Goal: Task Accomplishment & Management: Manage account settings

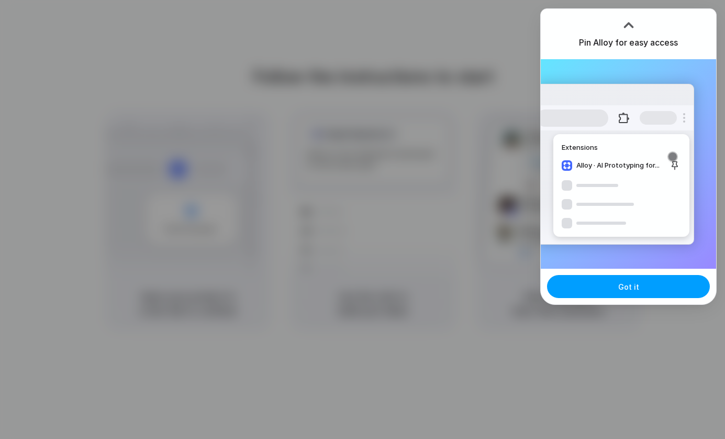
click at [629, 290] on span "Got it" at bounding box center [628, 286] width 21 height 11
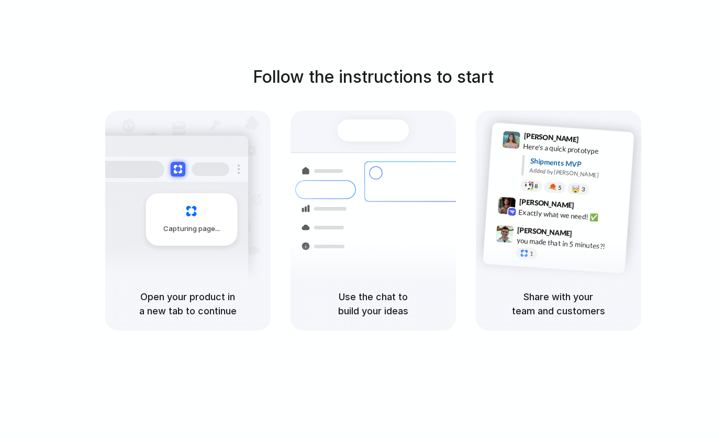
click at [262, 98] on div "Follow the instructions to start Capturing page Open your product in a new tab …" at bounding box center [372, 197] width 725 height 266
click at [363, 219] on div at bounding box center [363, 219] width 0 height 0
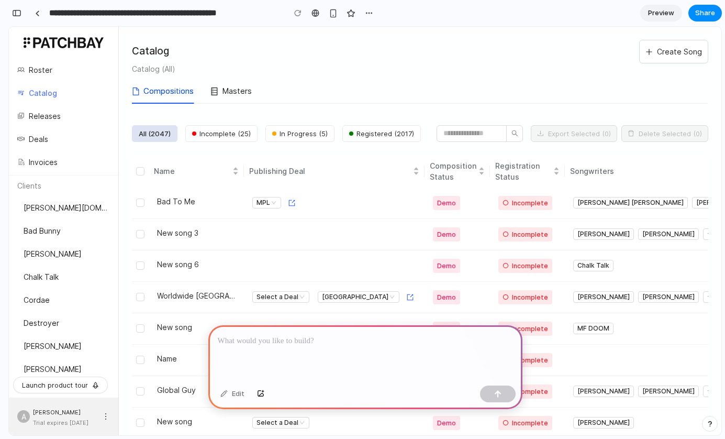
click at [271, 343] on p at bounding box center [365, 340] width 295 height 13
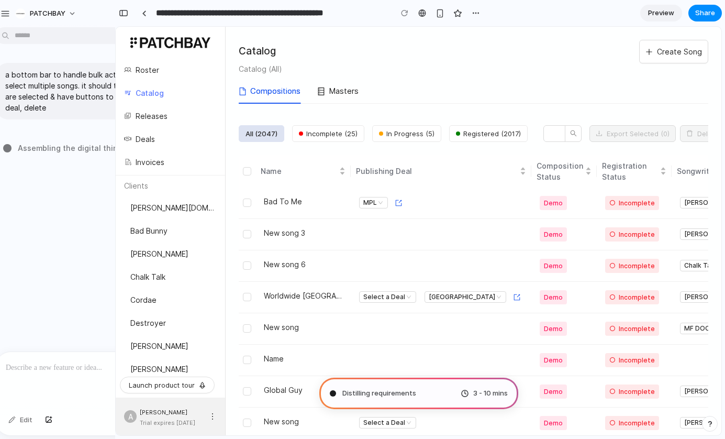
click at [93, 56] on div "a bottom bar to handle bulk actions for when users select multiple songs. it sh…" at bounding box center [105, 96] width 229 height 84
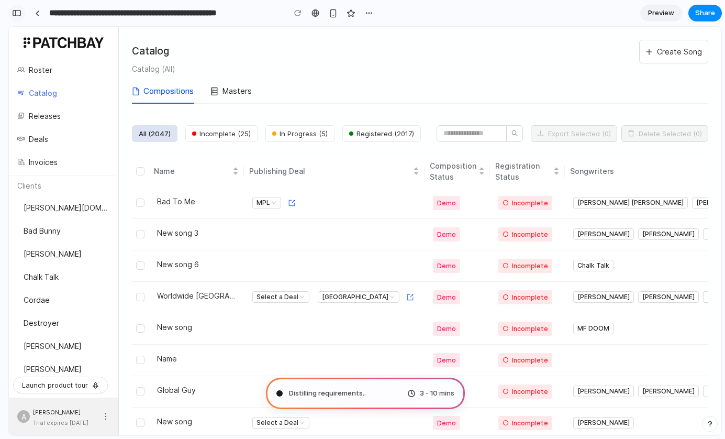
click at [19, 13] on div "button" at bounding box center [16, 12] width 9 height 7
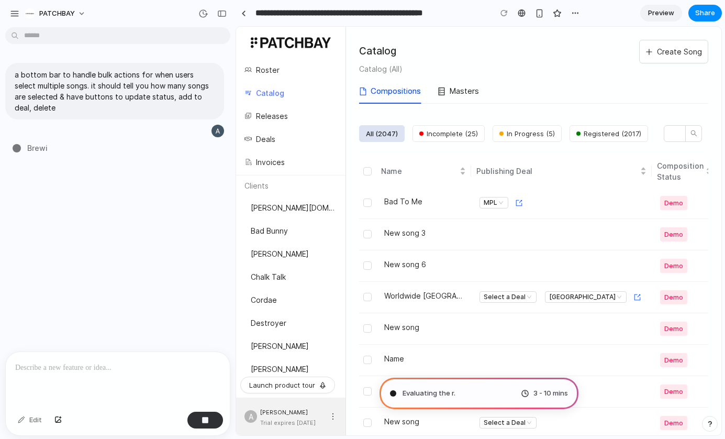
type input "**********"
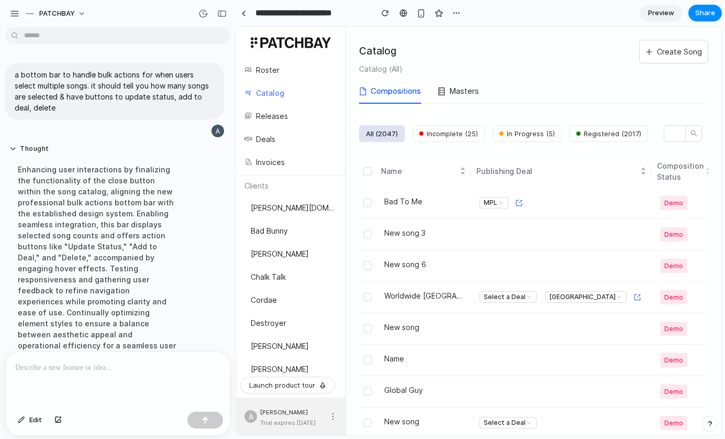
scroll to position [106, 0]
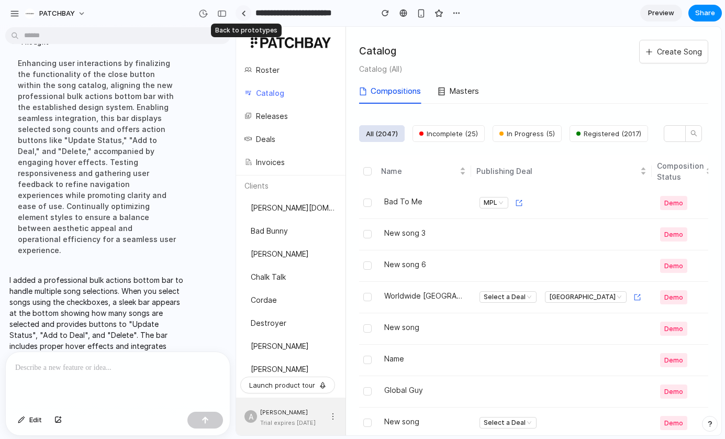
click at [246, 13] on link at bounding box center [243, 13] width 16 height 16
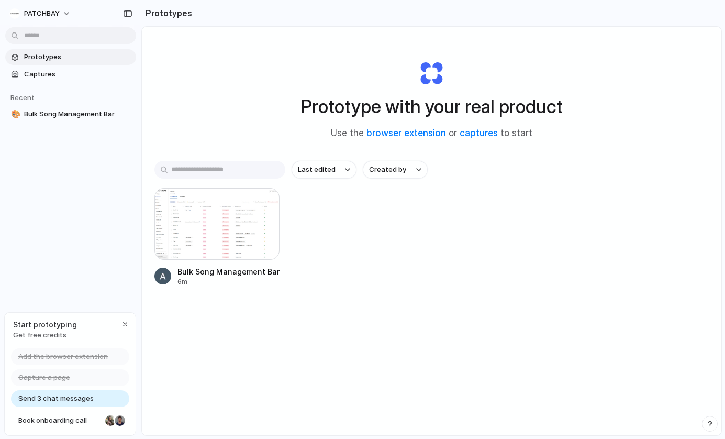
click at [38, 333] on span "Get free credits" at bounding box center [45, 335] width 64 height 10
click at [51, 16] on span "PATCHBAY" at bounding box center [42, 13] width 36 height 10
click at [380, 260] on div "Settings Invite members Change theme Sign out" at bounding box center [362, 219] width 725 height 439
click at [125, 323] on div "button" at bounding box center [125, 324] width 8 height 8
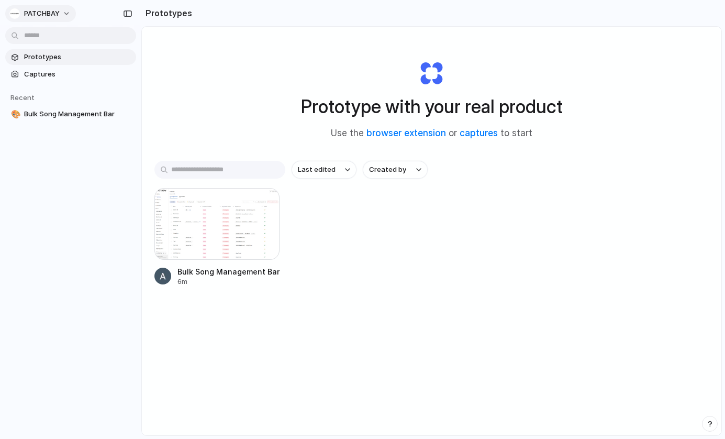
click at [60, 8] on button "PATCHBAY" at bounding box center [40, 13] width 71 height 17
click at [48, 40] on span "Settings" at bounding box center [38, 37] width 29 height 10
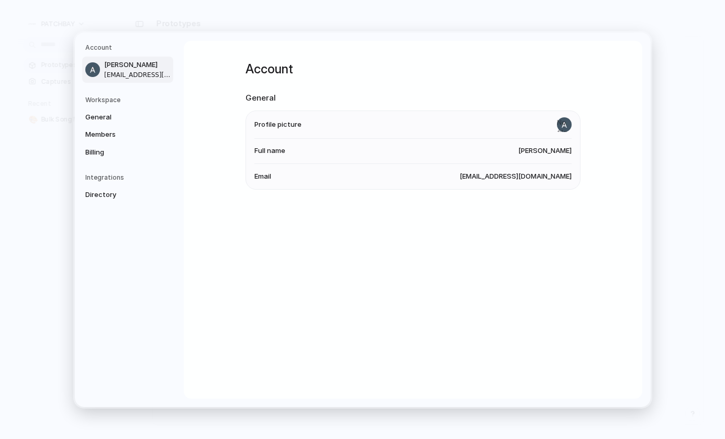
click at [141, 107] on div "Workspace General Members Billing" at bounding box center [129, 127] width 88 height 65
click at [141, 111] on span "General" at bounding box center [118, 116] width 67 height 10
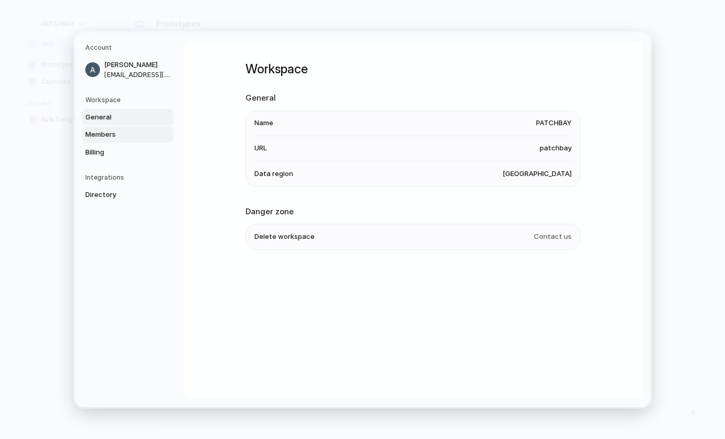
click at [138, 136] on span "Members" at bounding box center [118, 134] width 67 height 10
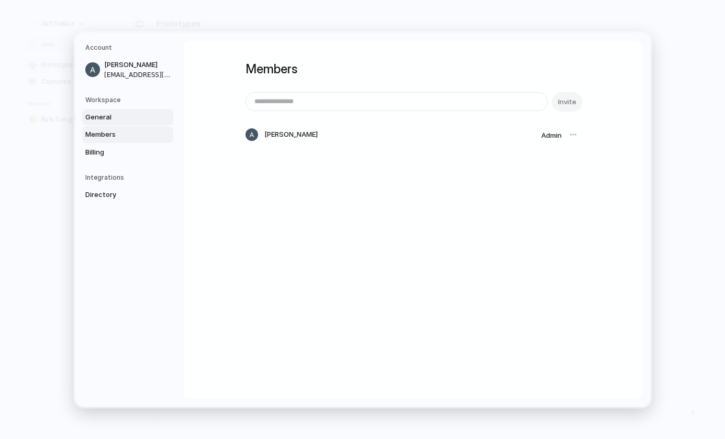
click at [141, 120] on span "General" at bounding box center [118, 116] width 67 height 10
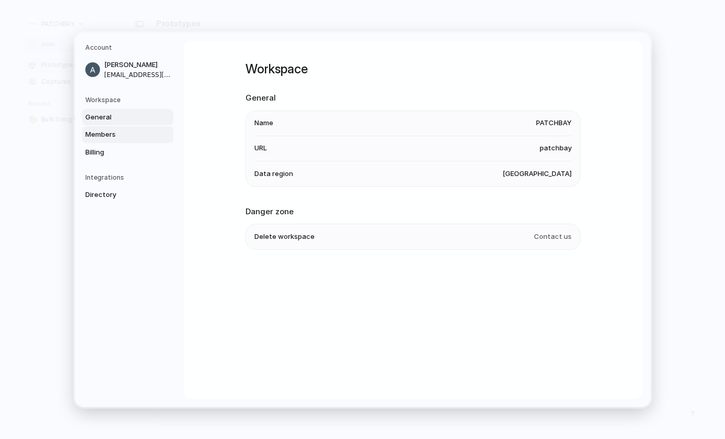
click at [140, 128] on link "Members" at bounding box center [127, 134] width 91 height 17
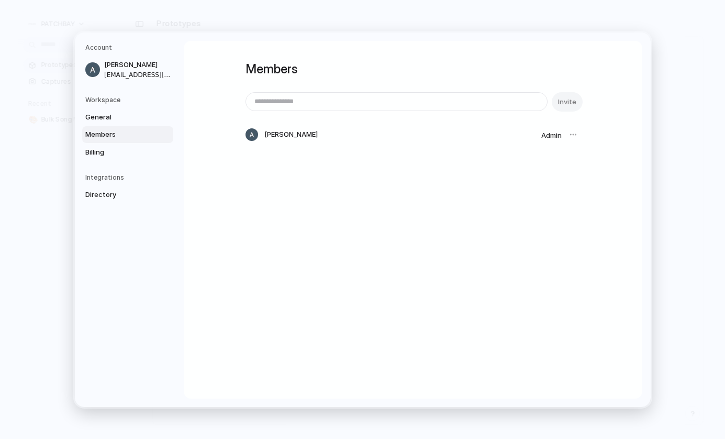
click at [138, 140] on link "Members" at bounding box center [127, 134] width 91 height 17
click at [138, 145] on link "Billing" at bounding box center [127, 151] width 91 height 17
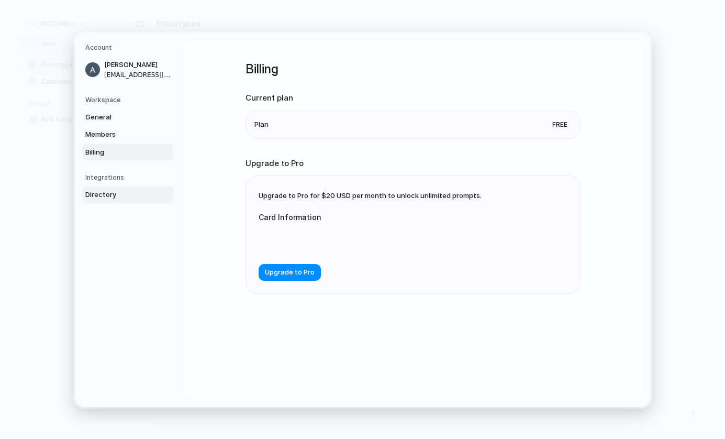
click at [127, 194] on span "Directory" at bounding box center [118, 194] width 67 height 10
